Goal: Obtain resource: Download file/media

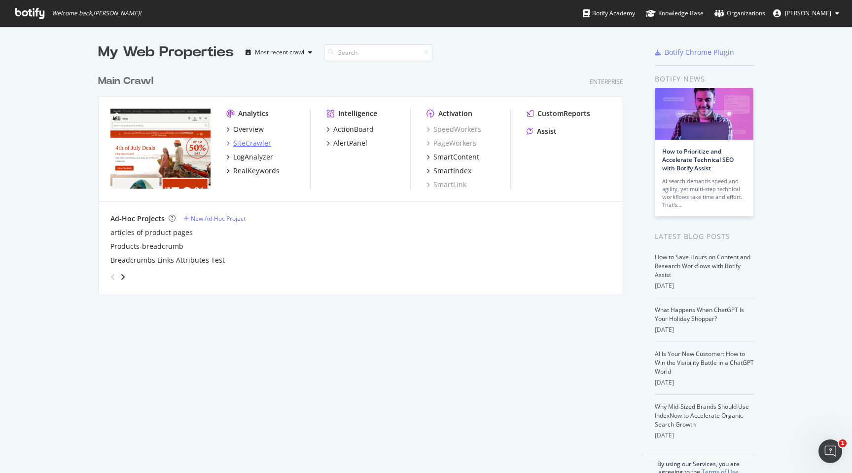
click at [241, 140] on div "SiteCrawler" at bounding box center [252, 143] width 38 height 10
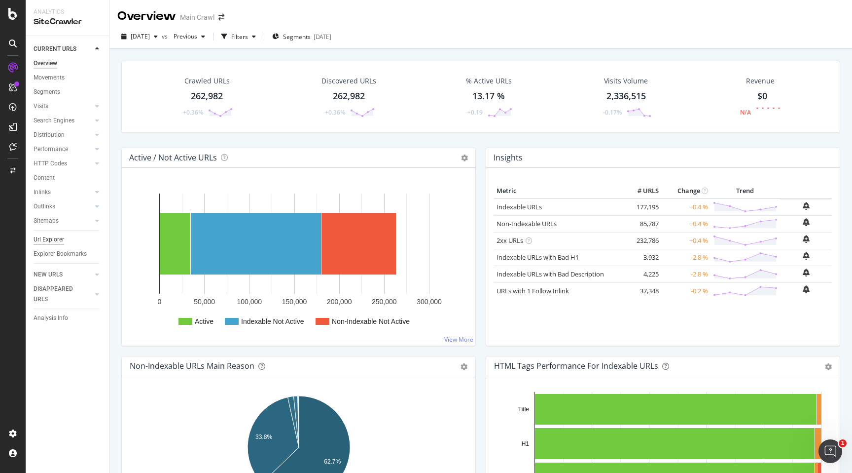
click at [61, 235] on div "Url Explorer" at bounding box center [49, 239] width 31 height 10
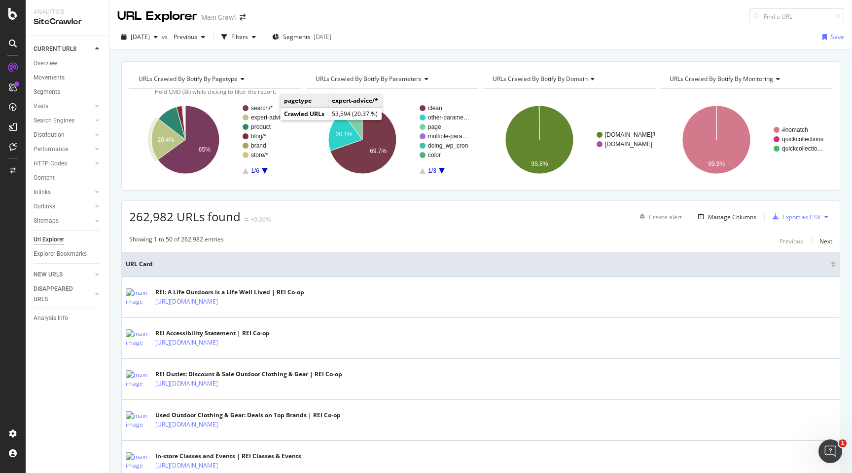
click at [272, 117] on text "expert-advice/*" at bounding box center [270, 117] width 39 height 7
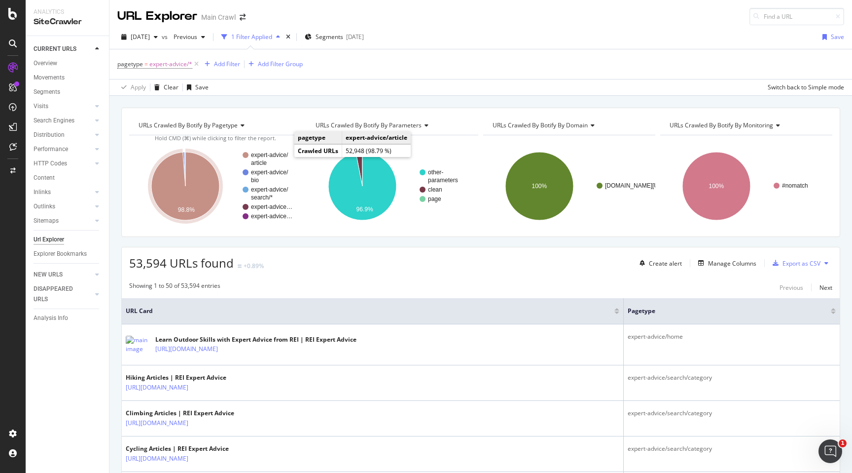
click at [278, 157] on text "expert-advice/" at bounding box center [269, 154] width 37 height 7
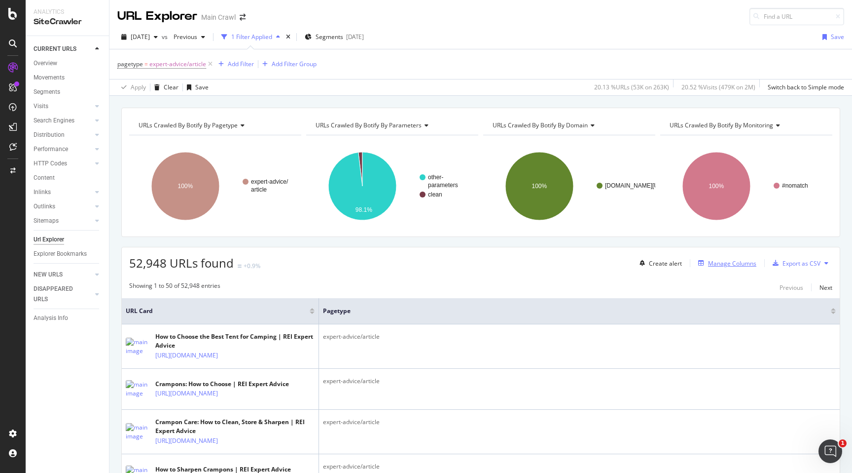
click at [732, 262] on div "Manage Columns" at bounding box center [732, 263] width 48 height 8
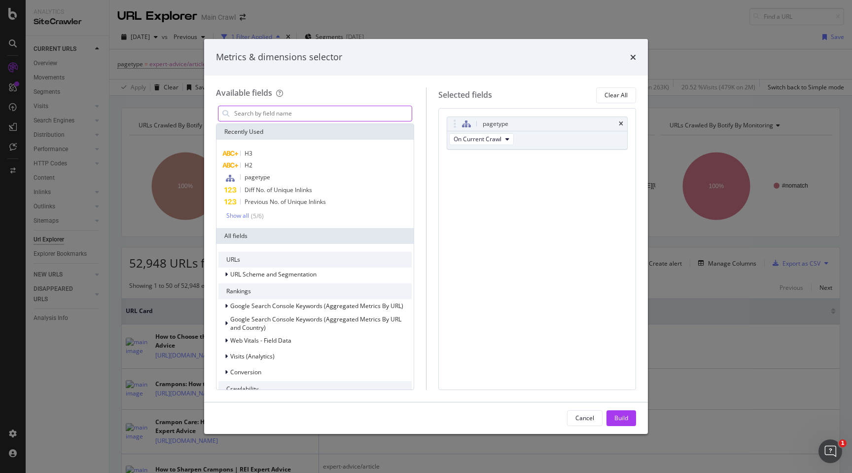
click at [291, 111] on input "modal" at bounding box center [322, 113] width 179 height 15
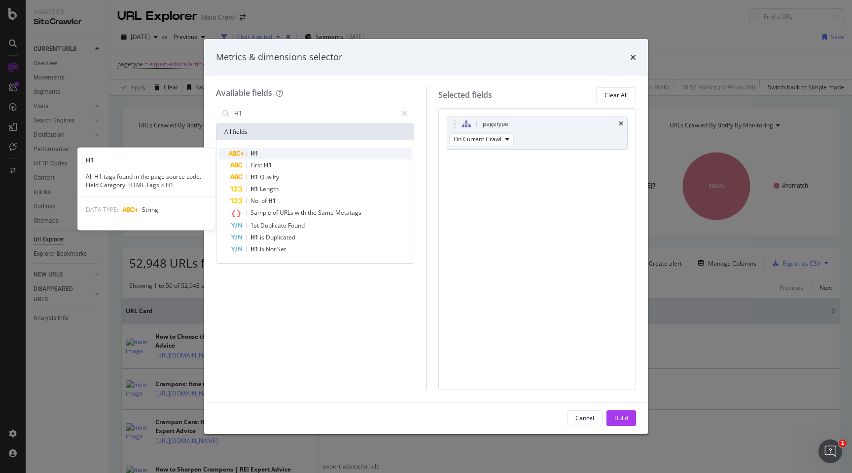
click at [261, 152] on div "H1" at bounding box center [321, 153] width 182 height 12
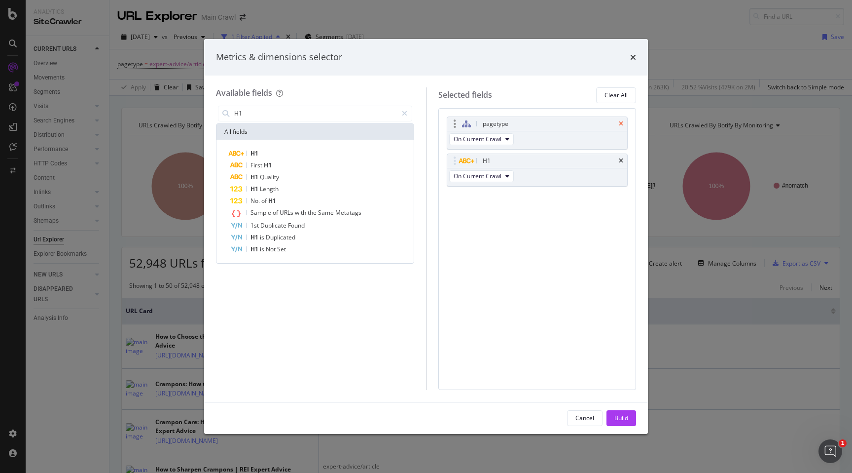
click at [620, 123] on icon "times" at bounding box center [621, 124] width 4 height 6
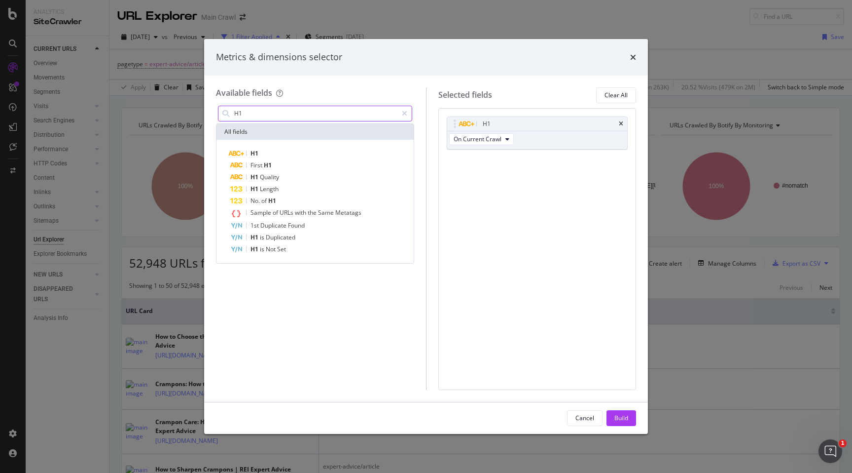
click at [287, 112] on input "H1" at bounding box center [315, 113] width 164 height 15
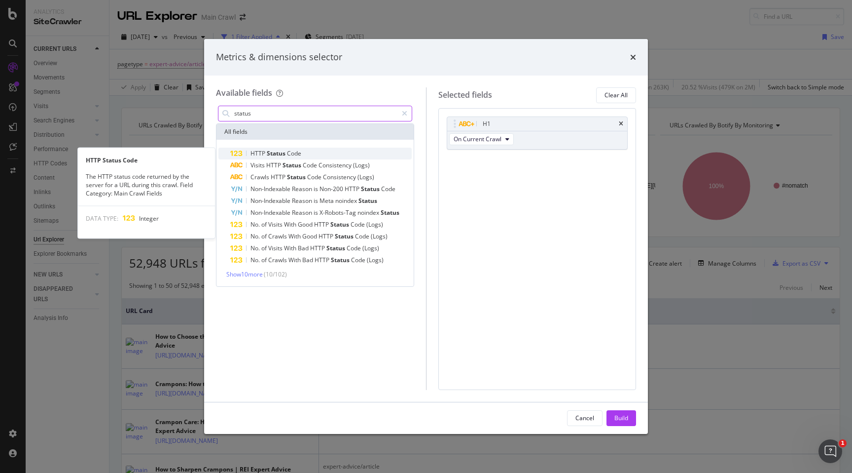
type input "status"
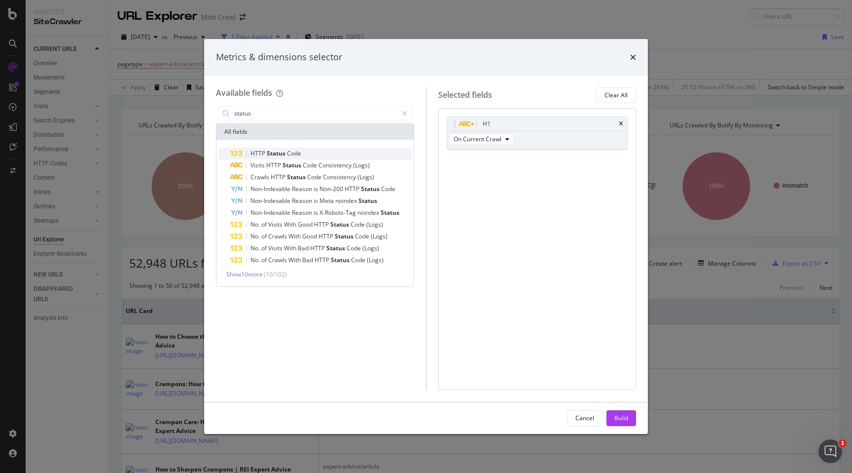
click at [262, 152] on span "HTTP" at bounding box center [259, 153] width 16 height 8
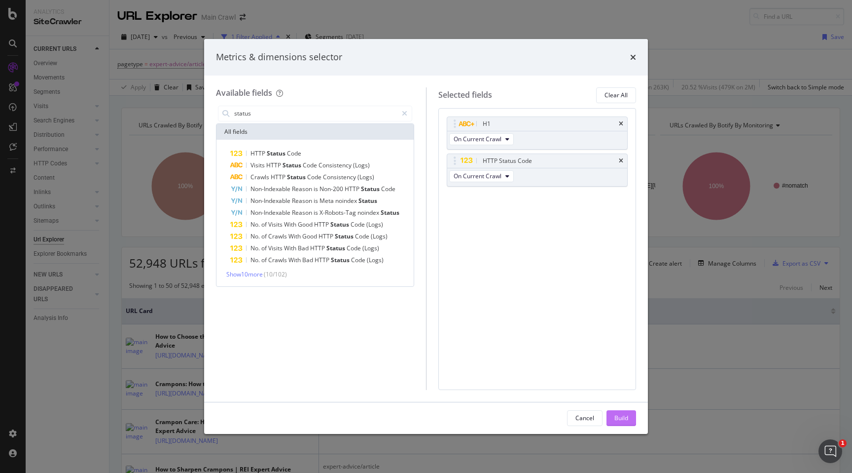
click at [619, 417] on div "Build" at bounding box center [622, 417] width 14 height 8
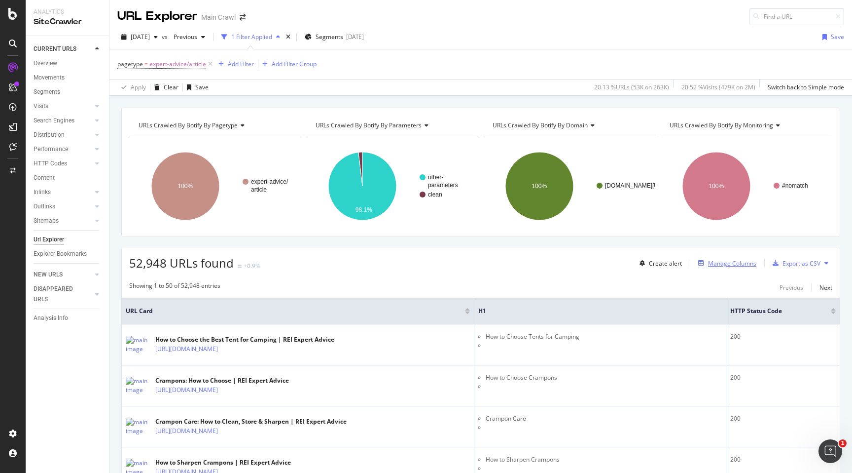
click at [719, 259] on div "Manage Columns" at bounding box center [732, 263] width 48 height 8
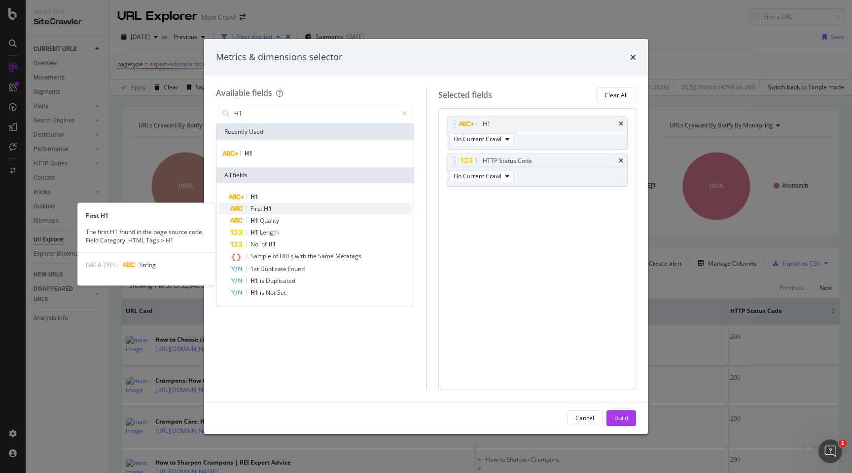
type input "H1"
click at [270, 211] on span "H1" at bounding box center [268, 208] width 8 height 8
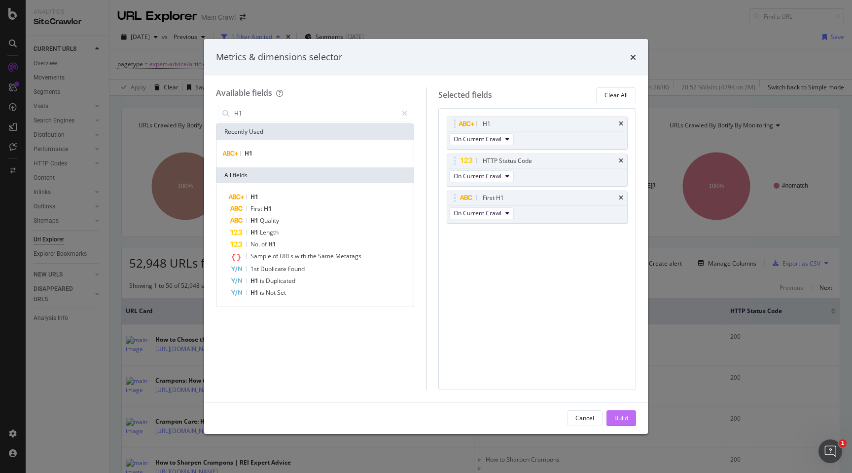
click at [616, 417] on div "Build" at bounding box center [622, 417] width 14 height 8
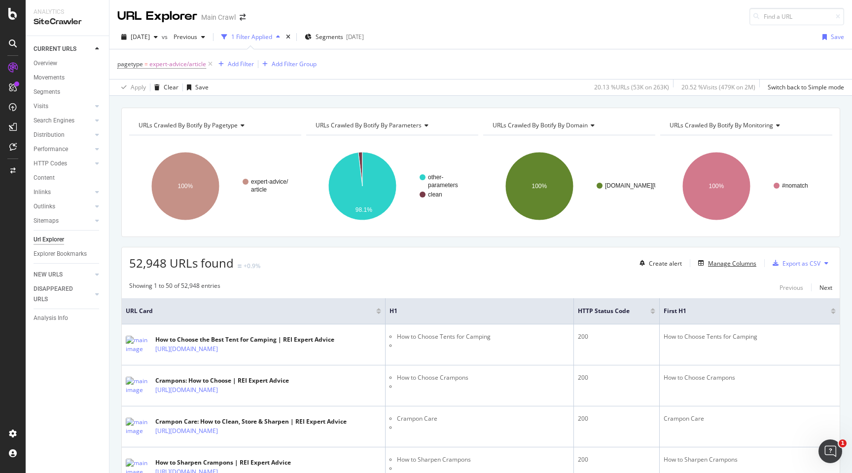
scroll to position [5, 0]
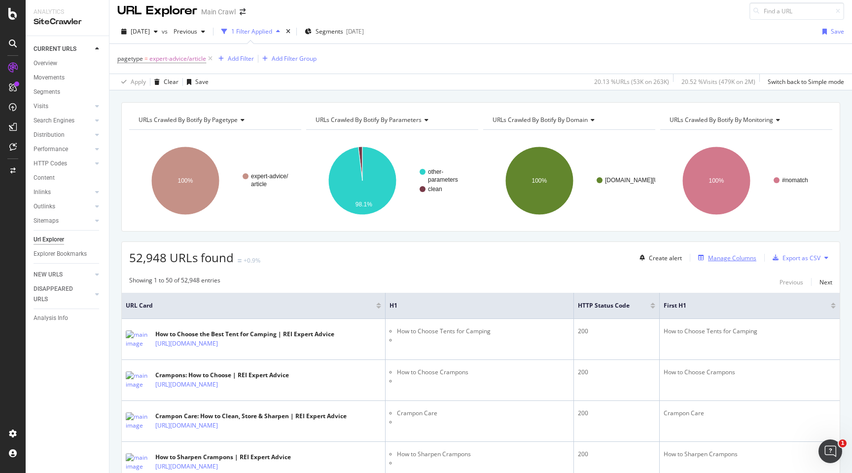
click at [725, 255] on div "Manage Columns" at bounding box center [732, 258] width 48 height 8
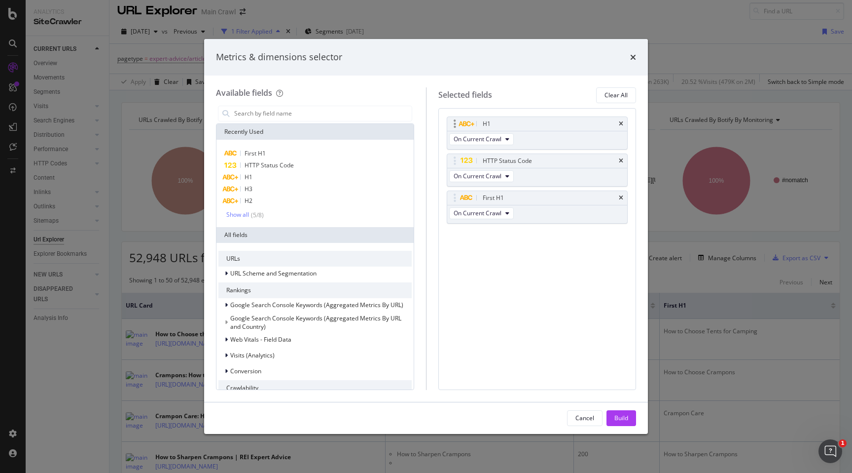
click at [624, 124] on div "H1" at bounding box center [537, 124] width 181 height 14
click at [620, 122] on icon "times" at bounding box center [621, 124] width 4 height 6
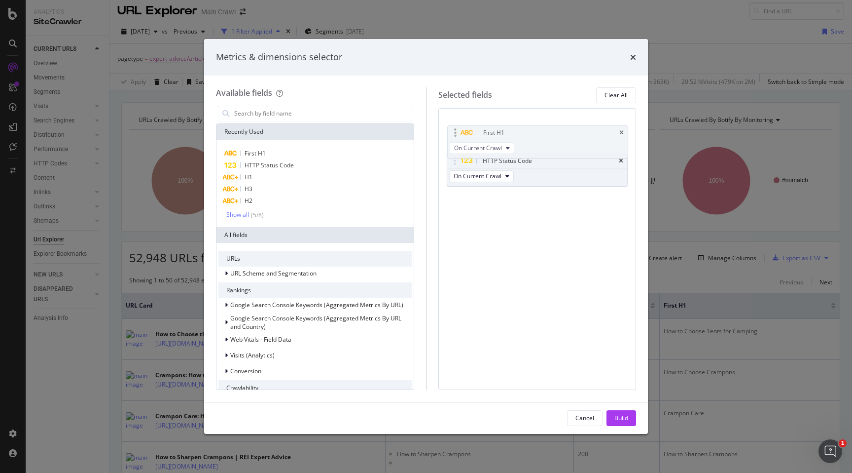
drag, startPoint x: 451, startPoint y: 161, endPoint x: 452, endPoint y: 129, distance: 31.6
click at [452, 129] on body "Analytics SiteCrawler CURRENT URLS Overview Movements Segments Visits Analysis …" at bounding box center [426, 236] width 852 height 473
click at [621, 416] on div "Build" at bounding box center [622, 417] width 14 height 8
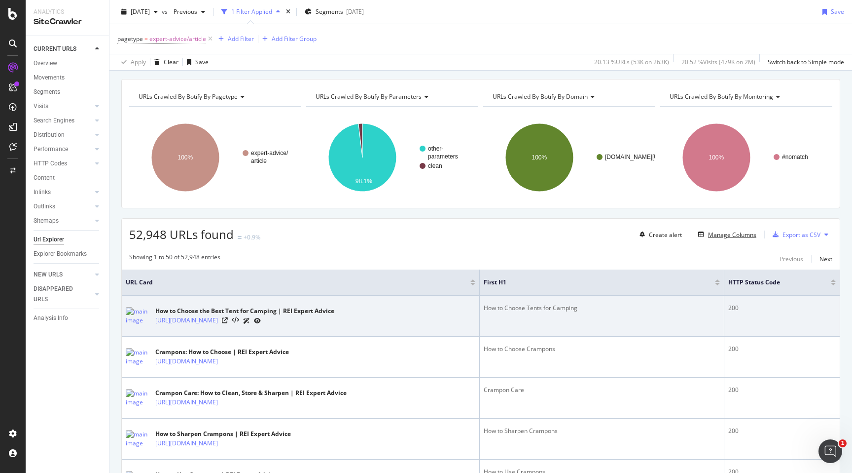
scroll to position [31, 0]
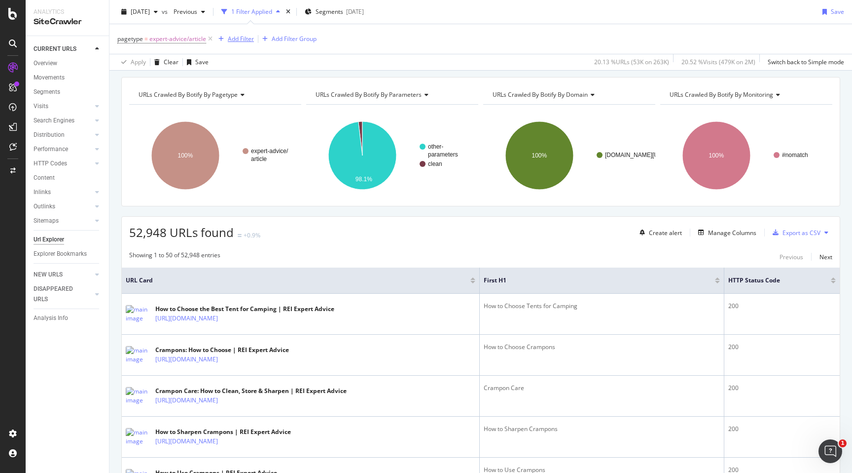
click at [237, 38] on div "Add Filter" at bounding box center [241, 39] width 26 height 8
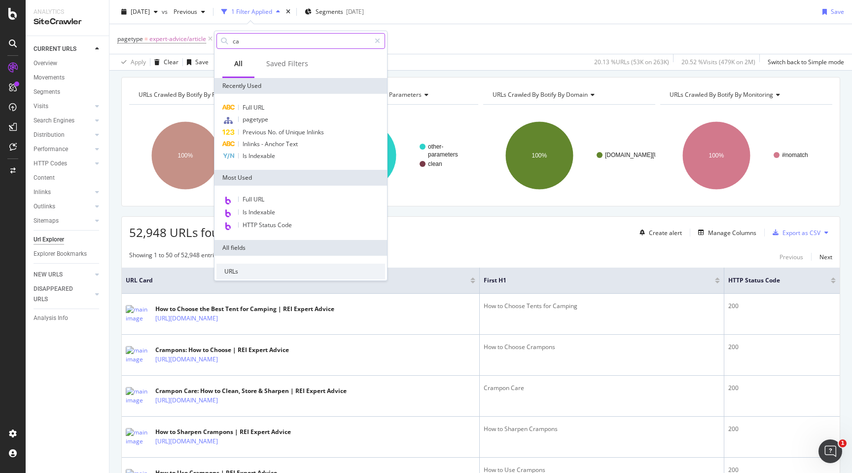
type input "c"
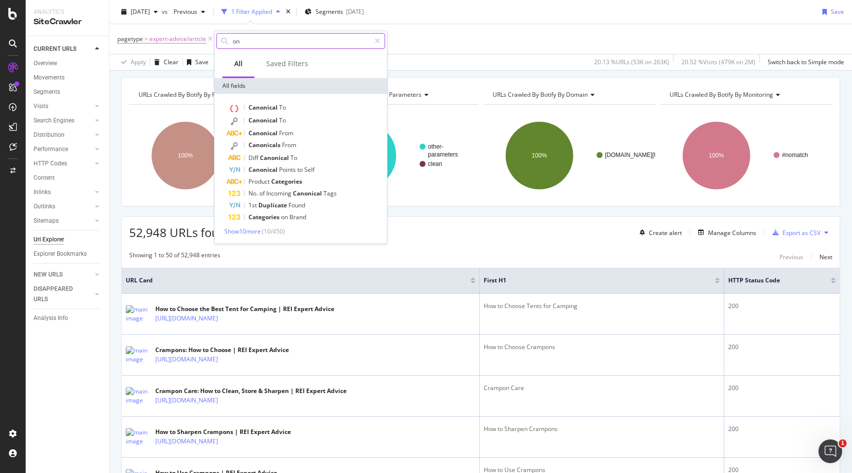
type input "o"
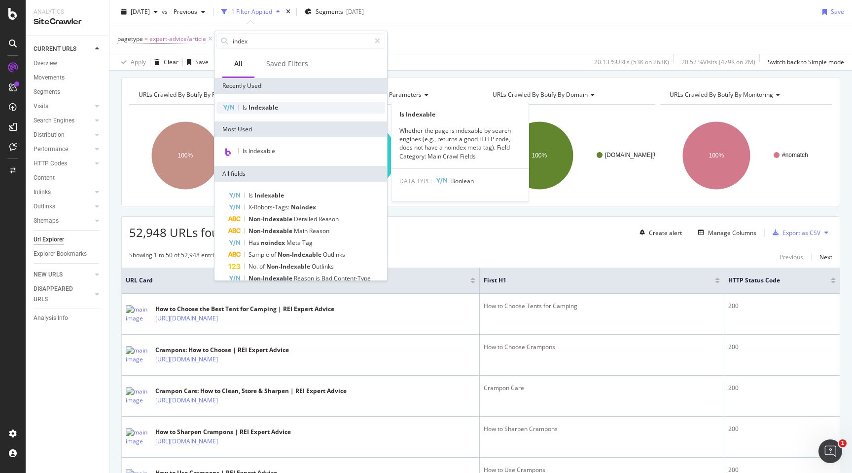
type input "index"
click at [249, 110] on span "Indexable" at bounding box center [264, 107] width 30 height 8
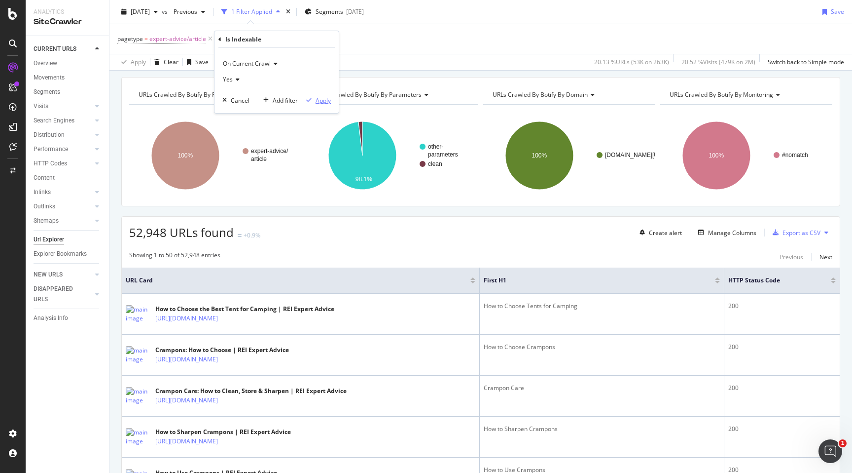
click at [325, 104] on div "Apply" at bounding box center [323, 100] width 15 height 8
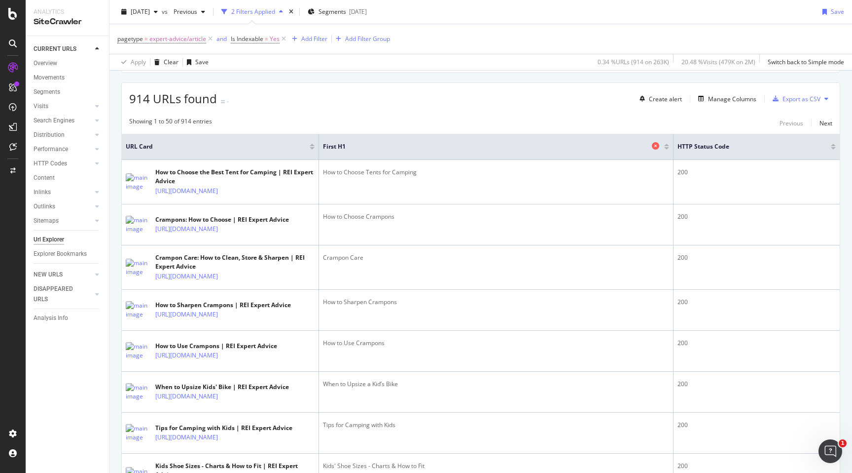
scroll to position [163, 0]
click at [736, 103] on div "Manage Columns" at bounding box center [732, 100] width 48 height 8
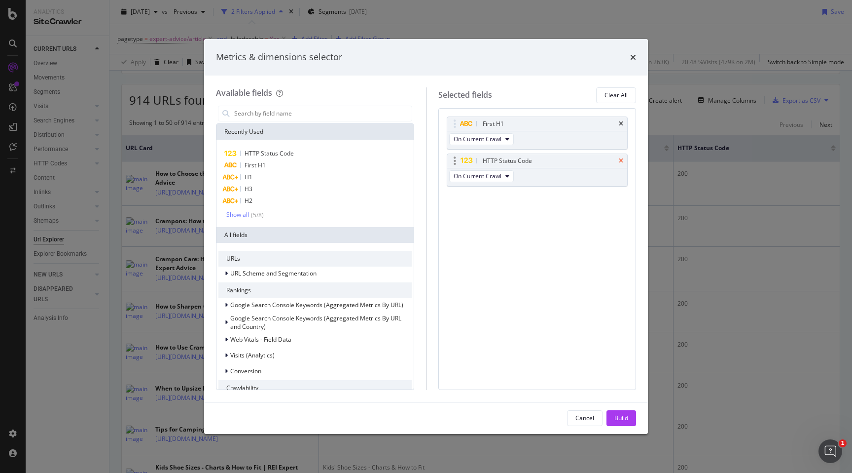
click at [623, 162] on icon "times" at bounding box center [621, 161] width 4 height 6
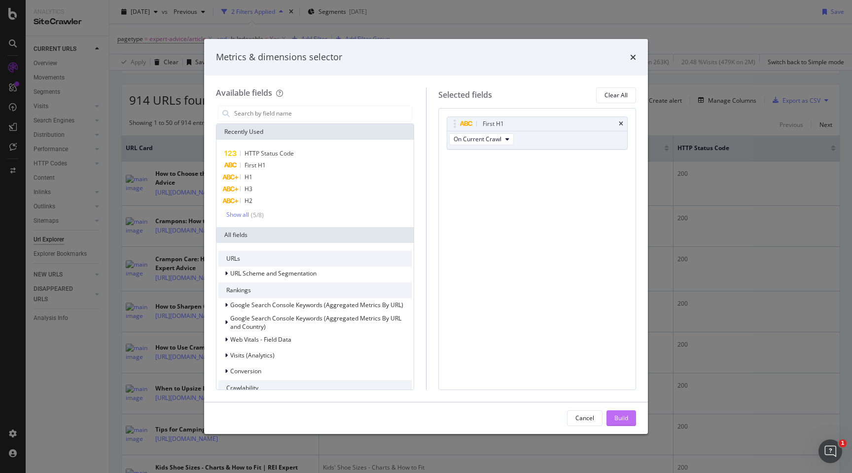
click at [629, 413] on button "Build" at bounding box center [622, 418] width 30 height 16
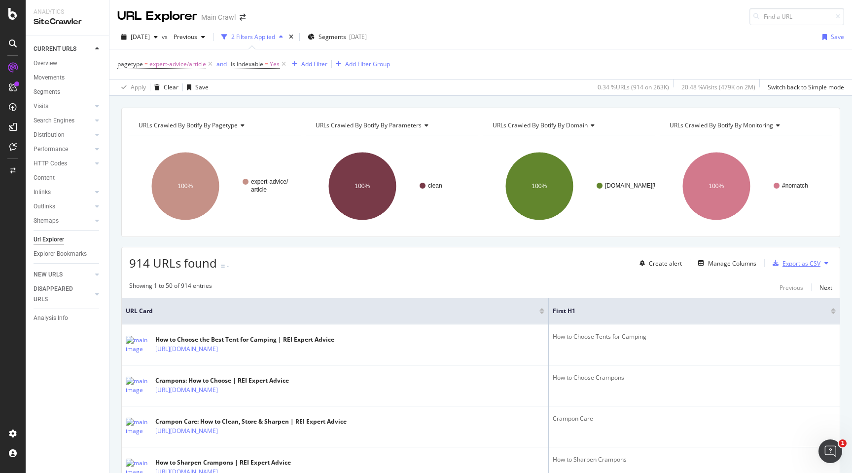
click at [787, 267] on div "Export as CSV" at bounding box center [802, 263] width 38 height 8
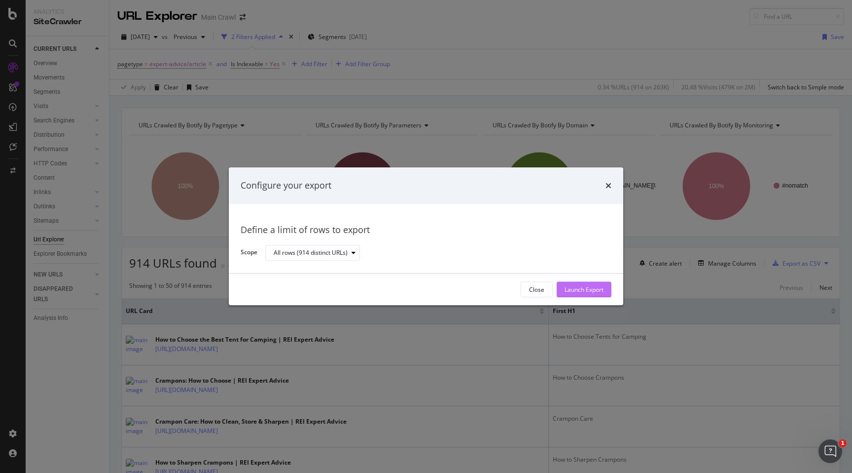
click at [579, 293] on div "Launch Export" at bounding box center [584, 289] width 39 height 8
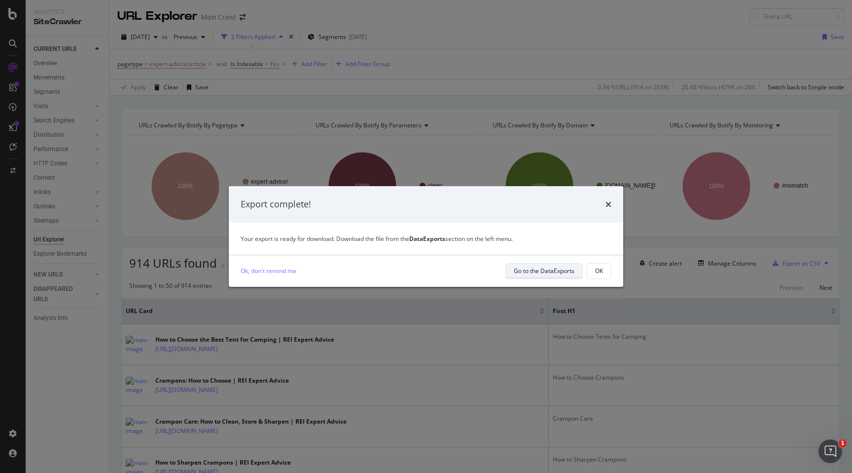
click at [530, 269] on div "Go to the DataExports" at bounding box center [544, 270] width 61 height 8
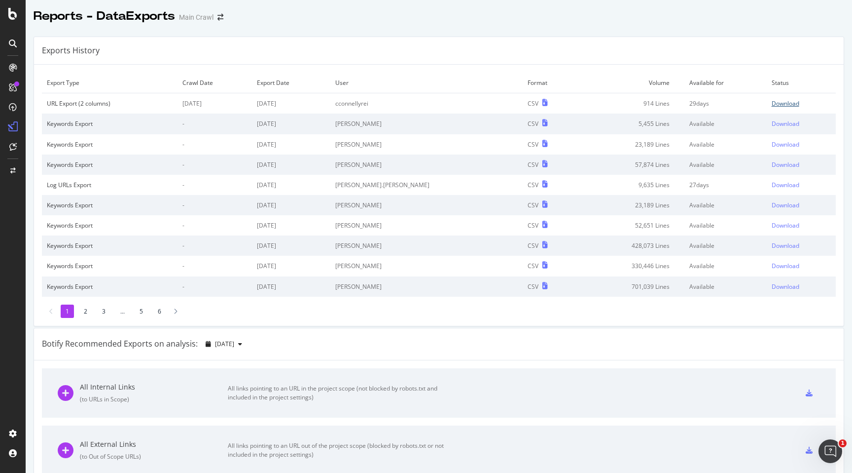
click at [787, 103] on div "Download" at bounding box center [786, 103] width 28 height 8
